Goal: Task Accomplishment & Management: Use online tool/utility

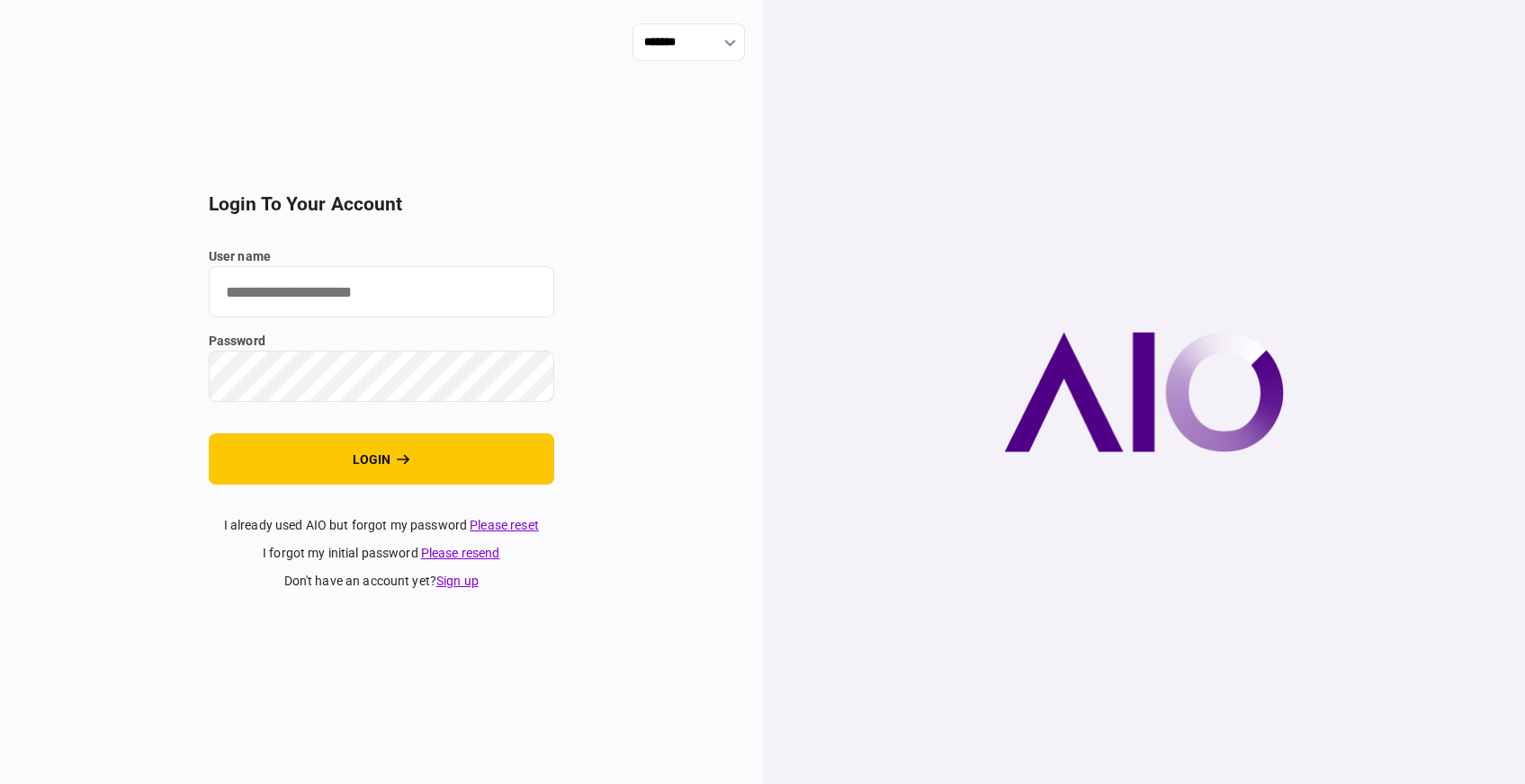
click at [402, 287] on input "user name" at bounding box center [381, 292] width 346 height 51
type input "**********"
click at [209, 433] on button "login" at bounding box center [381, 459] width 346 height 51
